Goal: Task Accomplishment & Management: Use online tool/utility

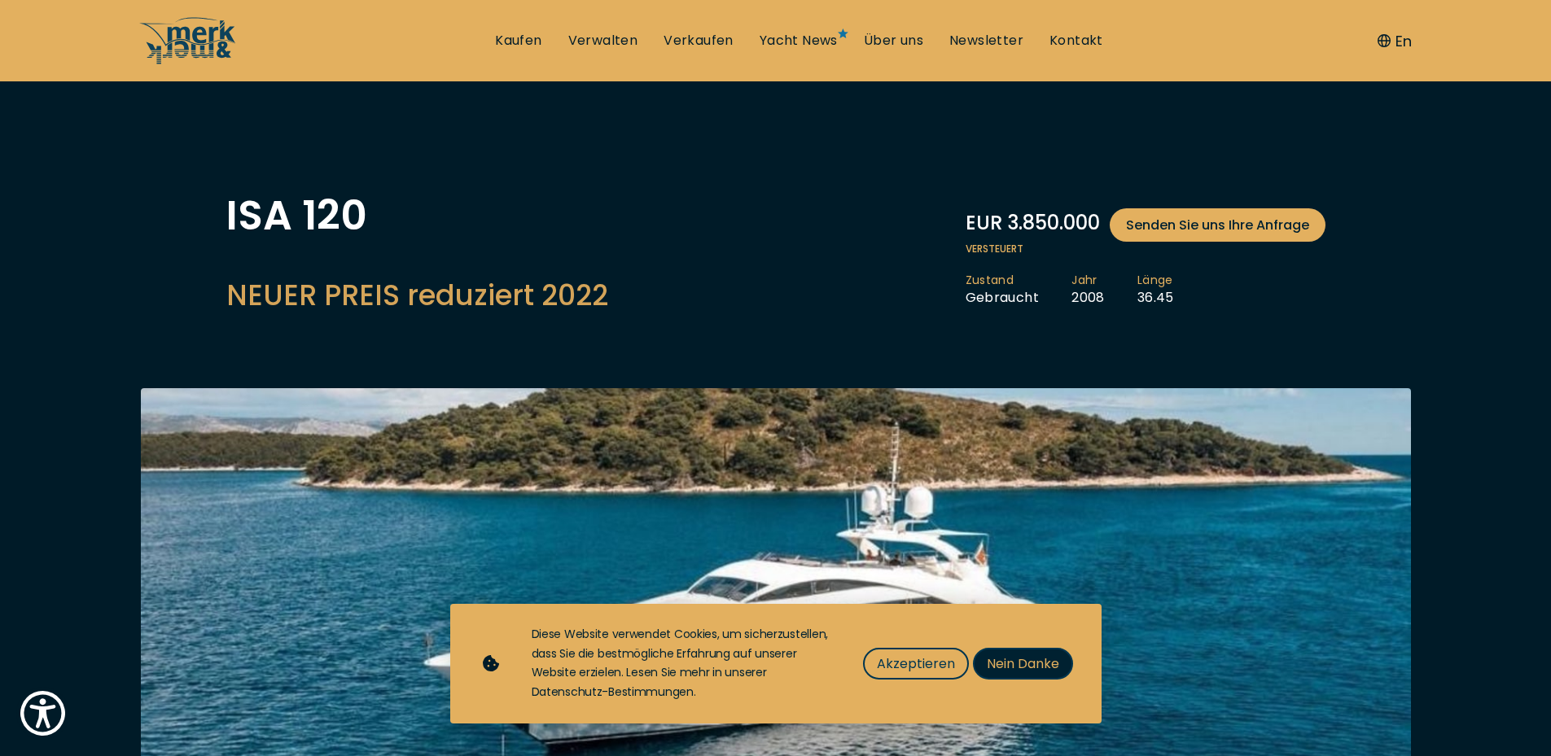
click at [1016, 667] on span "Nein Danke" at bounding box center [1023, 664] width 72 height 20
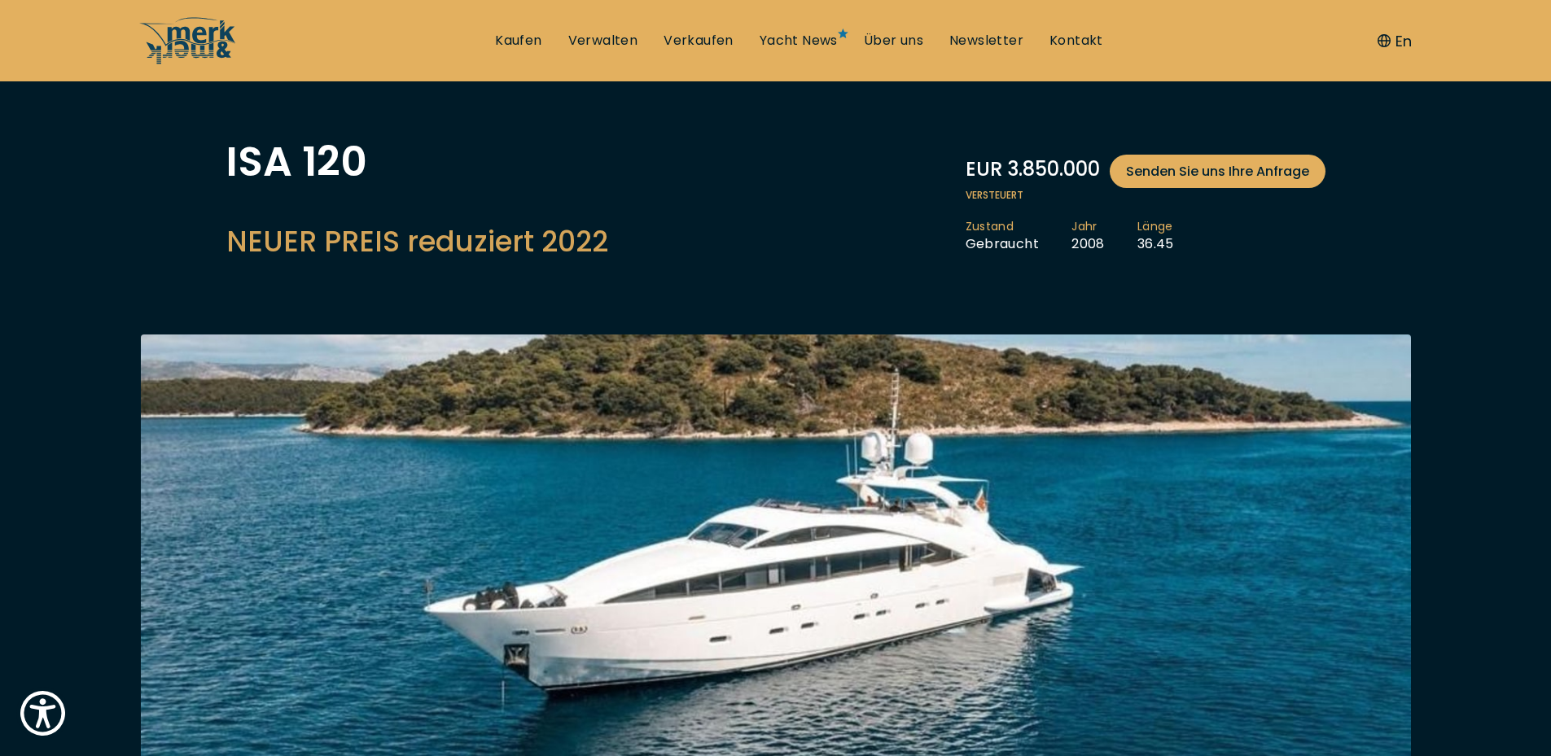
scroll to position [46, 0]
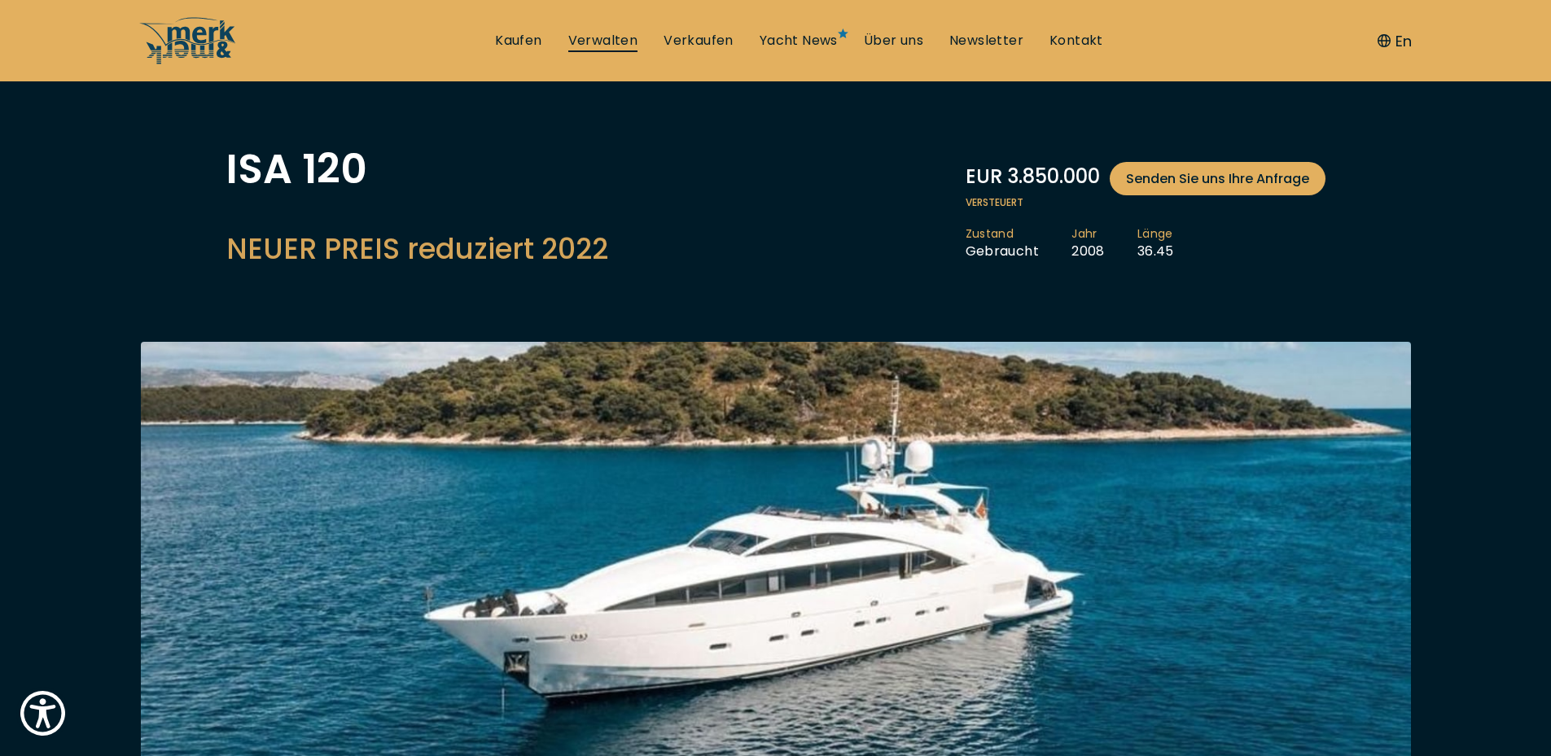
click at [612, 42] on link "Verwalten" at bounding box center [603, 41] width 70 height 18
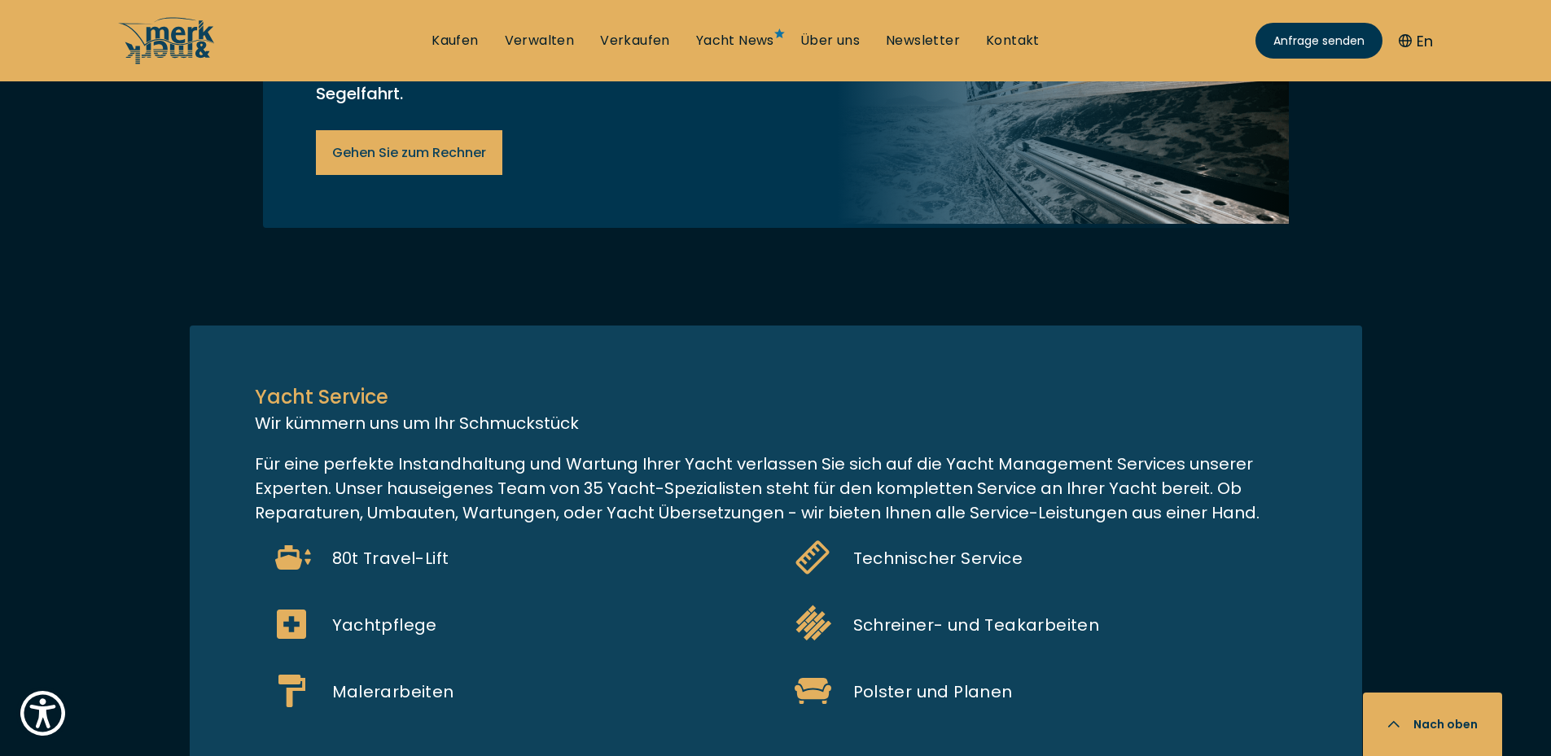
scroll to position [543, 0]
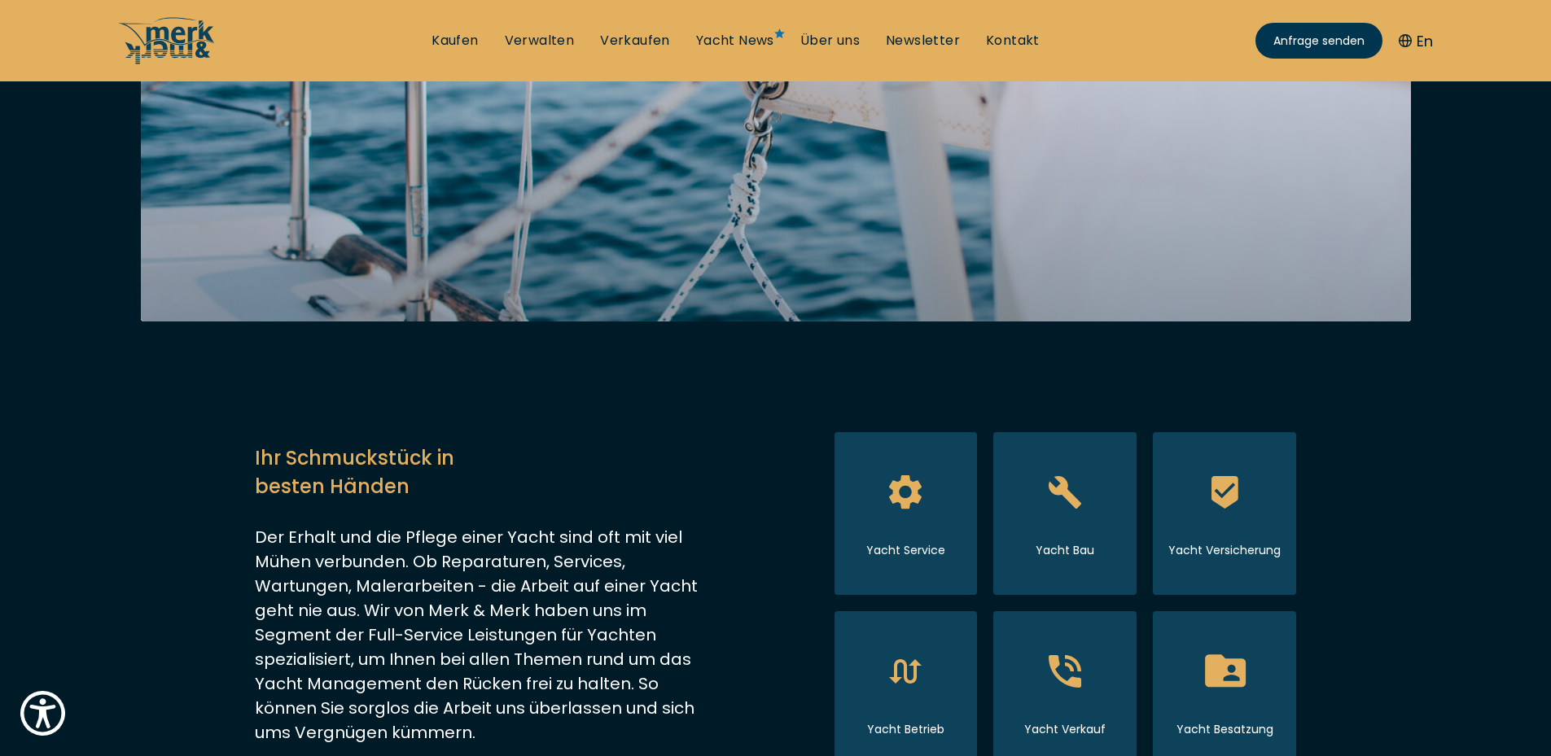
click at [1243, 672] on icon at bounding box center [1224, 671] width 41 height 33
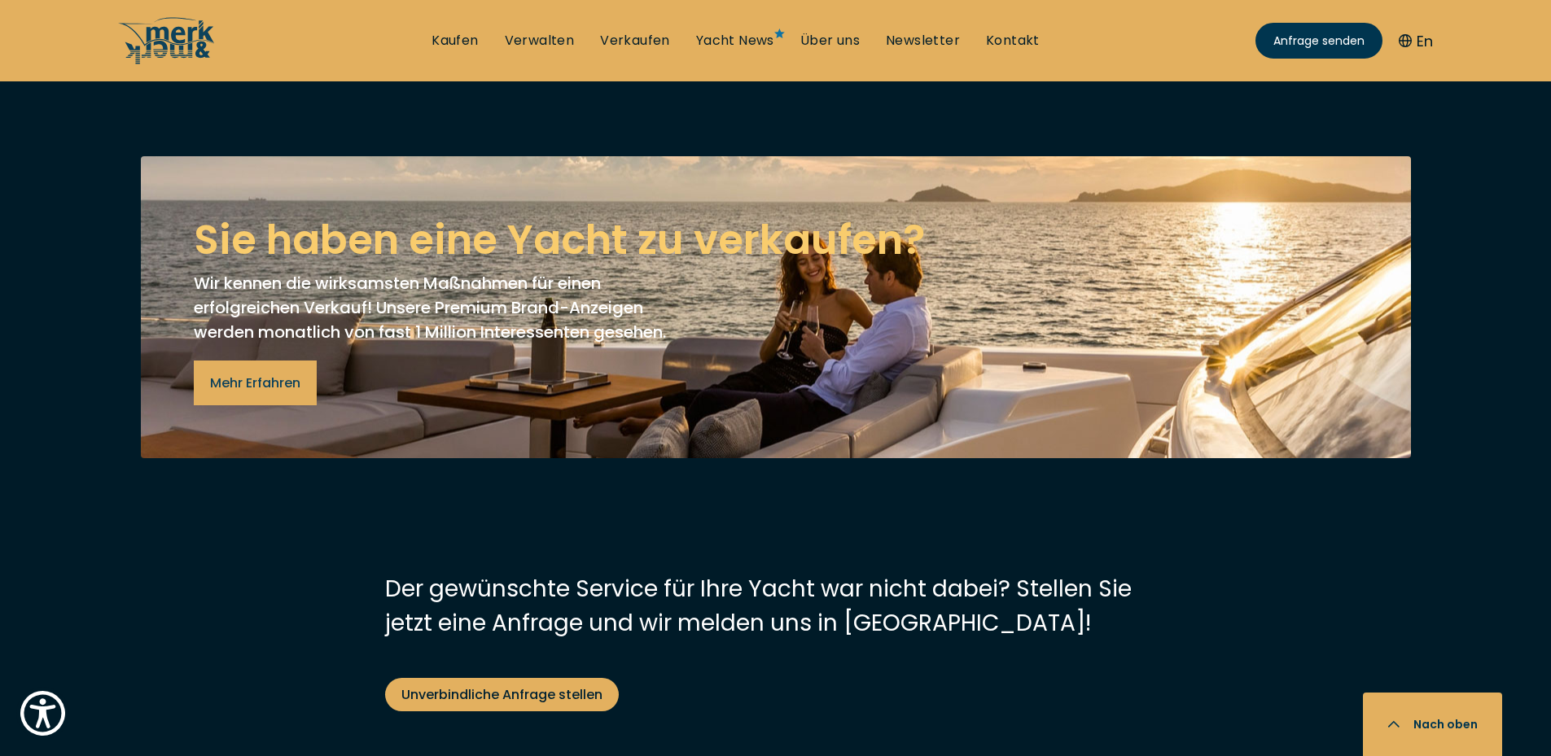
scroll to position [5122, 0]
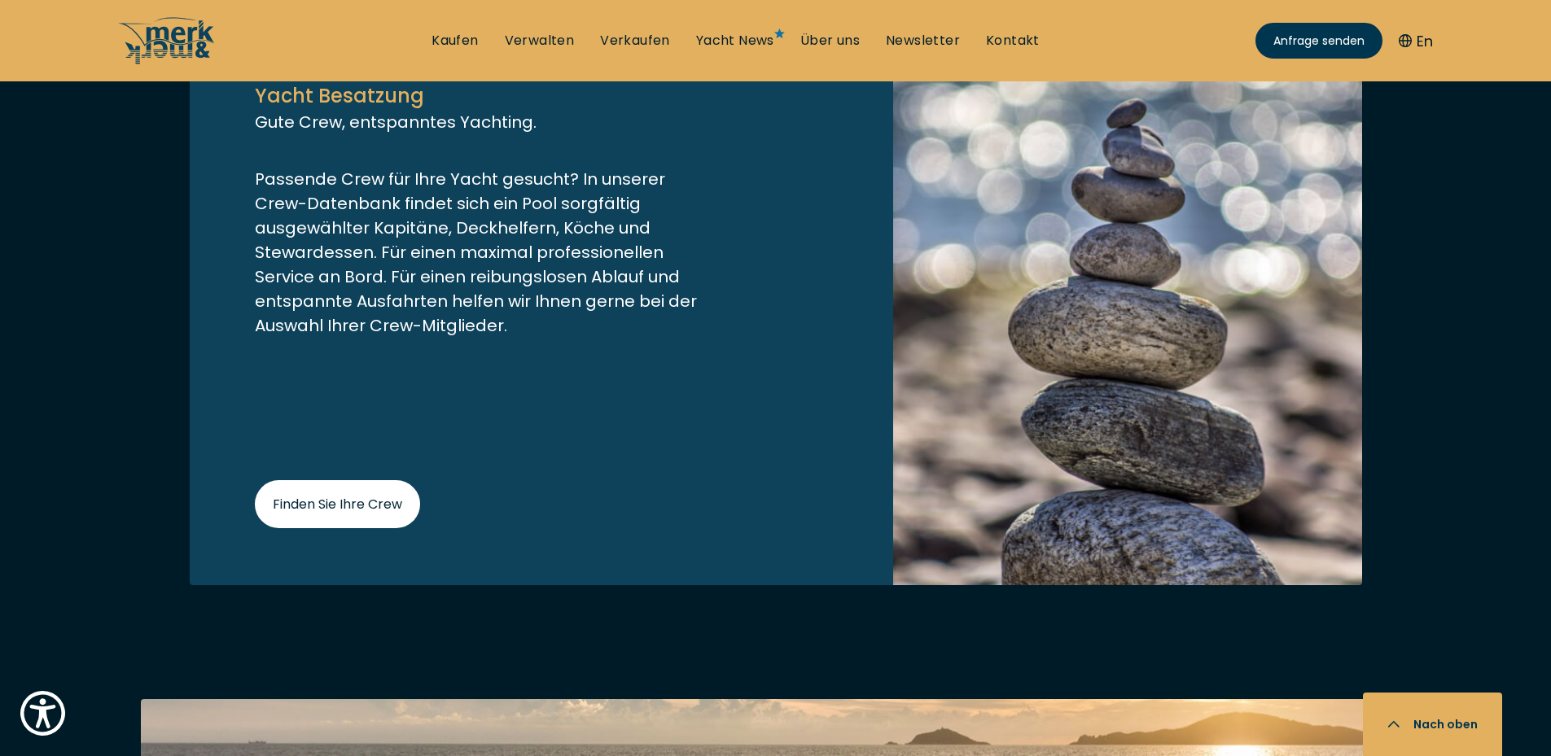
click at [358, 494] on span "Finden Sie Ihre Crew" at bounding box center [337, 504] width 129 height 20
select select "manage"
